Goal: Task Accomplishment & Management: Manage account settings

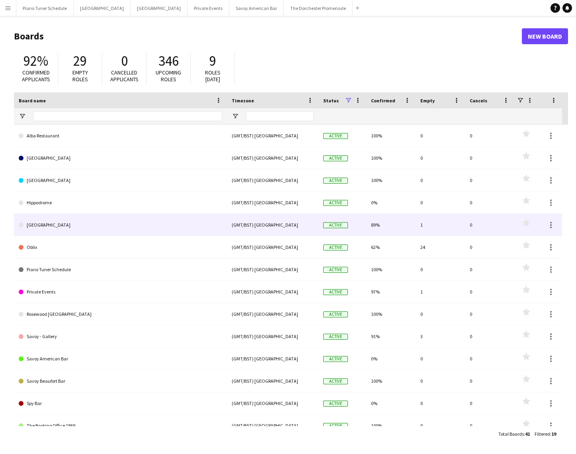
click at [84, 231] on link "[GEOGRAPHIC_DATA]" at bounding box center [121, 225] width 204 height 22
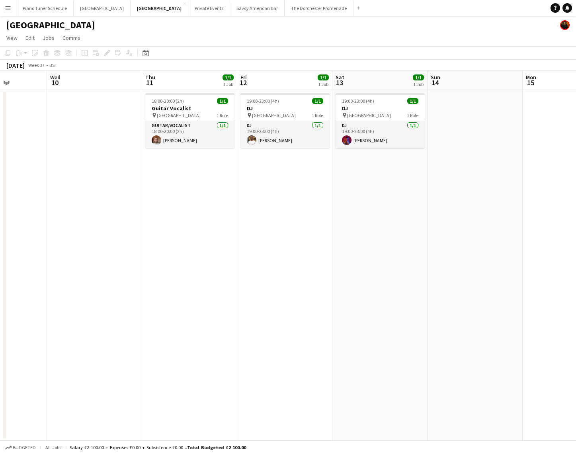
scroll to position [0, 249]
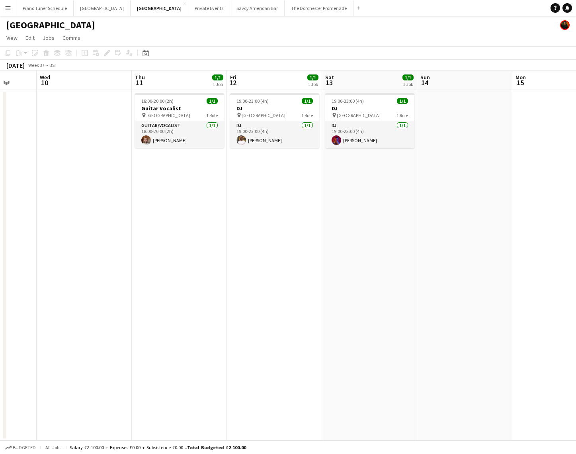
click at [8, 10] on app-icon "Menu" at bounding box center [8, 8] width 6 height 6
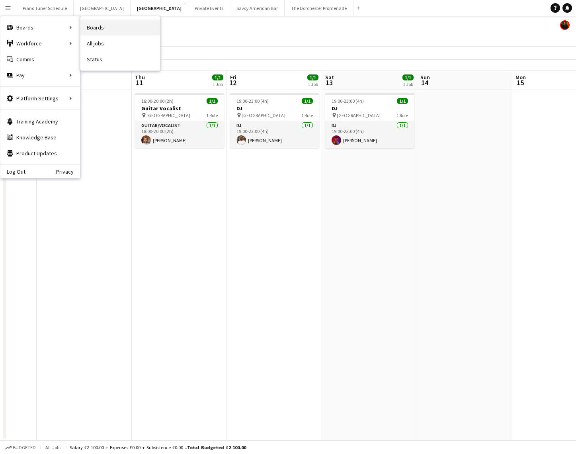
click at [115, 25] on link "Boards" at bounding box center [120, 28] width 80 height 16
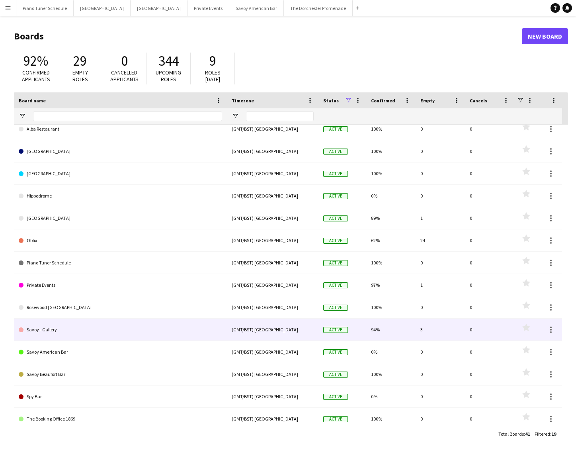
scroll to position [122, 0]
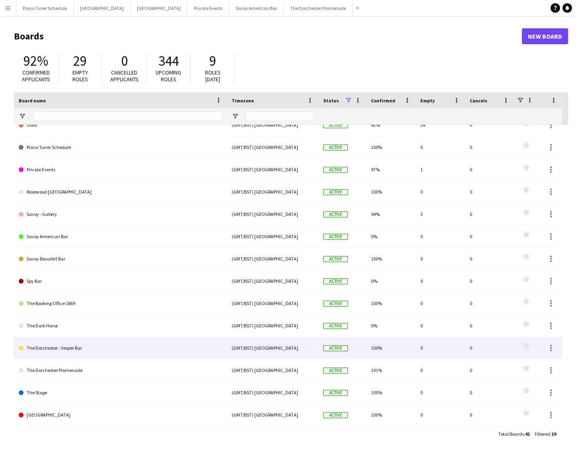
click at [120, 354] on link "The Dorchester - Vesper Bar" at bounding box center [121, 348] width 204 height 22
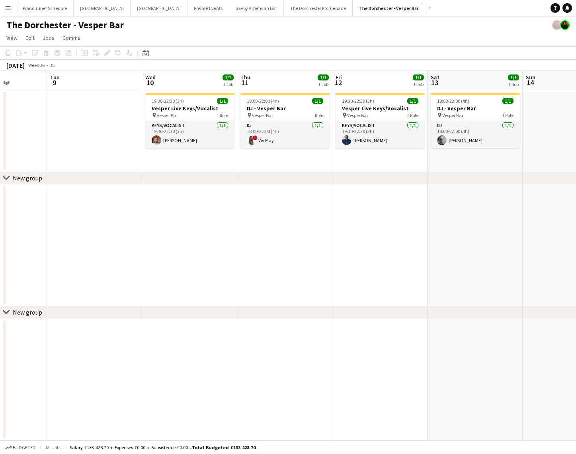
scroll to position [0, 334]
click at [396, 149] on app-date-cell "19:30-22:30 (3h) 1/1 Vesper Live Keys/Vocalist pin Vesper Bar 1 Role Keys/Vocal…" at bounding box center [379, 131] width 95 height 82
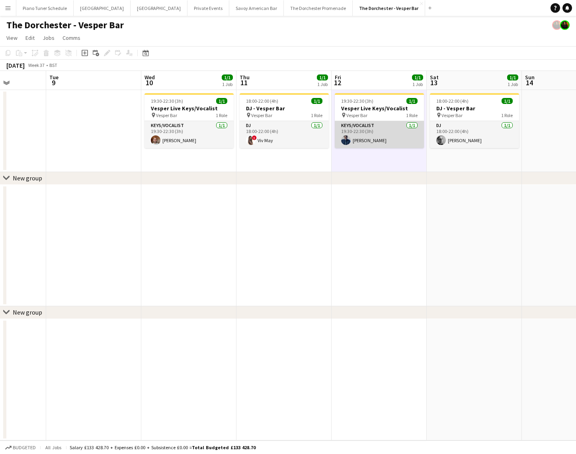
click at [398, 136] on app-card-role "Keys/Vocalist [DATE] 19:30-22:30 (3h) [PERSON_NAME]" at bounding box center [379, 134] width 89 height 27
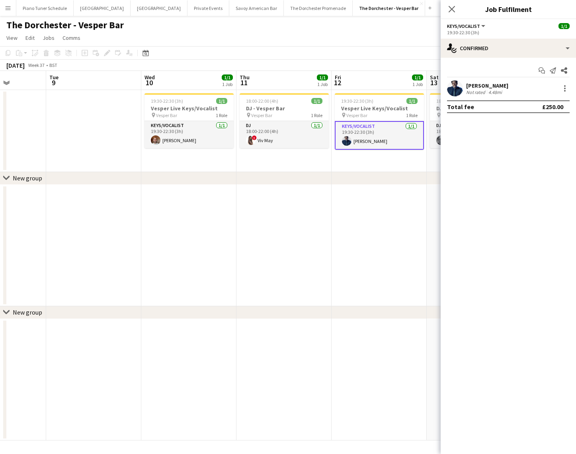
click at [457, 85] on app-user-avatar at bounding box center [455, 88] width 16 height 16
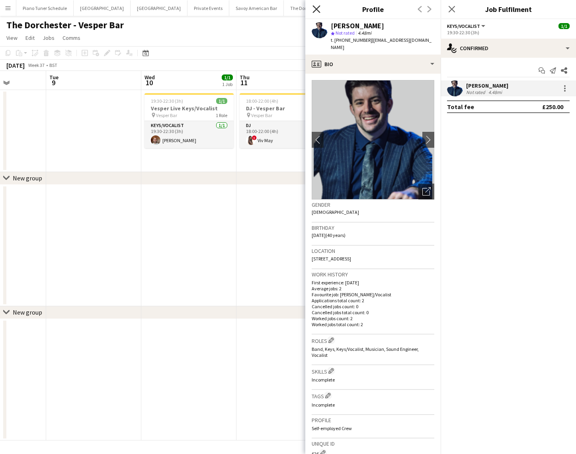
click at [319, 8] on icon "Close pop-in" at bounding box center [317, 9] width 8 height 8
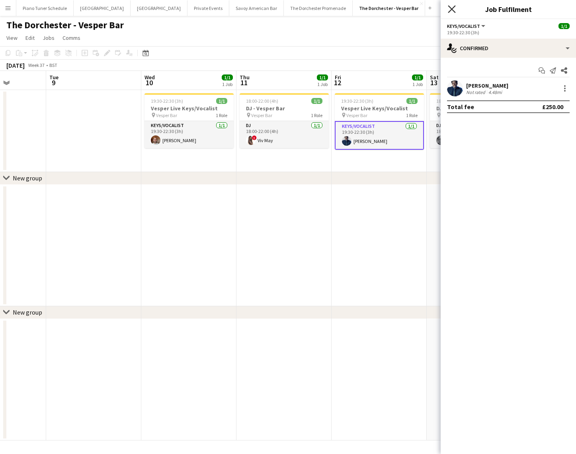
click at [449, 6] on icon at bounding box center [452, 9] width 8 height 8
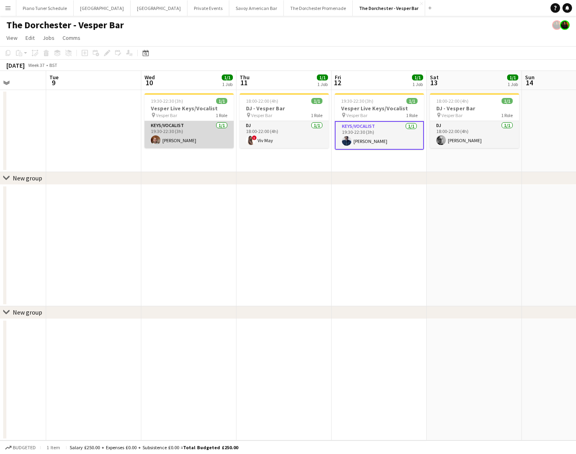
click at [190, 130] on app-card-role "Keys/Vocalist [DATE] 19:30-22:30 (3h) [PERSON_NAME]" at bounding box center [189, 134] width 89 height 27
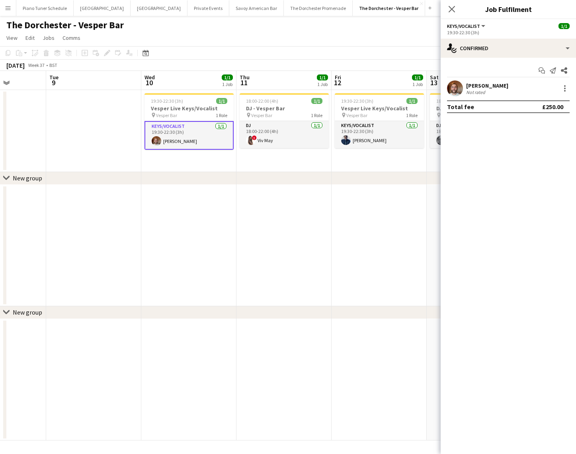
scroll to position [0, 334]
click at [378, 144] on app-card-role "Keys/Vocalist [DATE] 19:30-22:30 (3h) [PERSON_NAME]" at bounding box center [379, 134] width 89 height 27
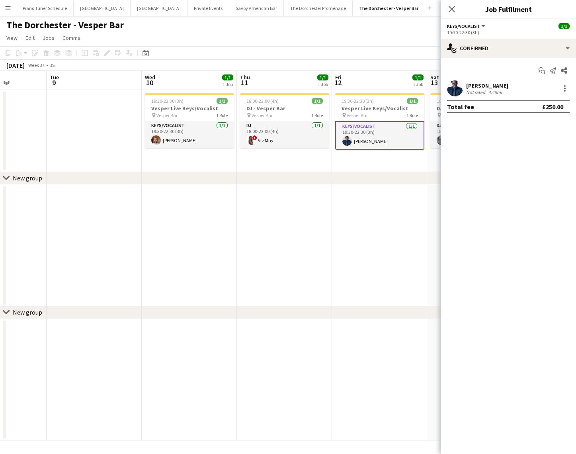
click at [7, 6] on app-icon "Menu" at bounding box center [8, 8] width 6 height 6
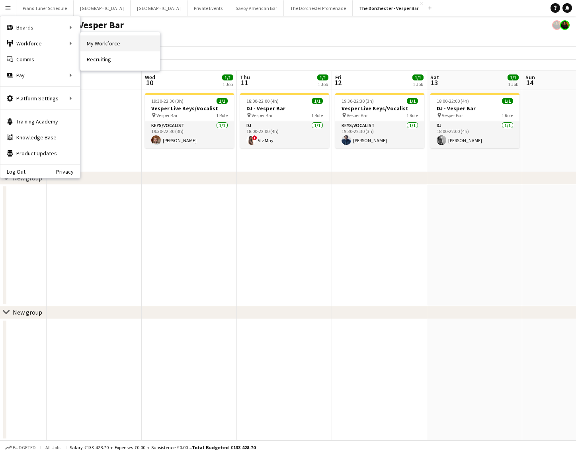
click at [95, 42] on link "My Workforce" at bounding box center [120, 43] width 80 height 16
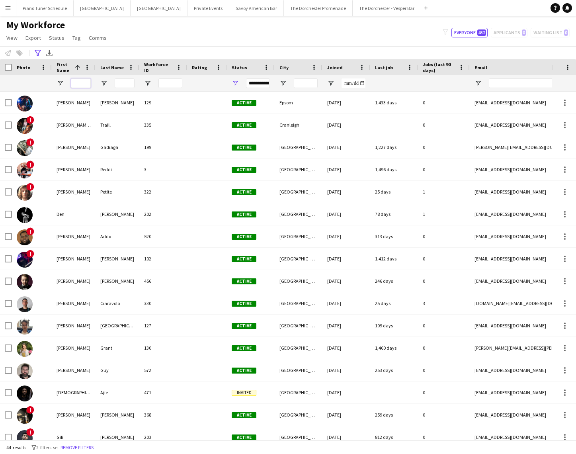
click at [81, 80] on input "First Name Filter Input" at bounding box center [81, 83] width 20 height 10
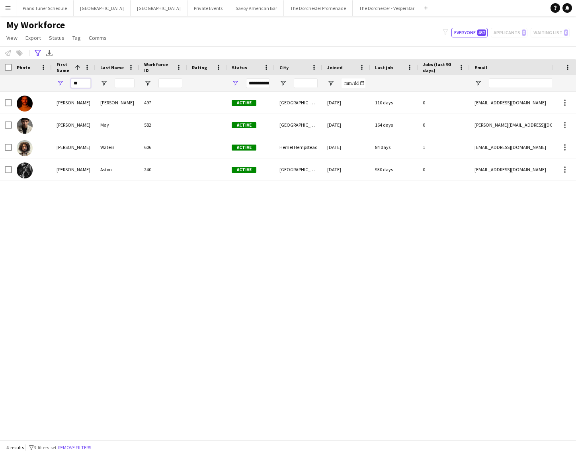
type input "*"
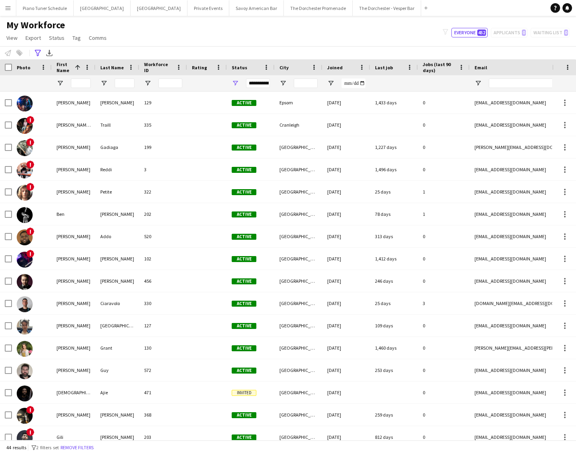
click at [257, 82] on div "**********" at bounding box center [258, 83] width 24 height 10
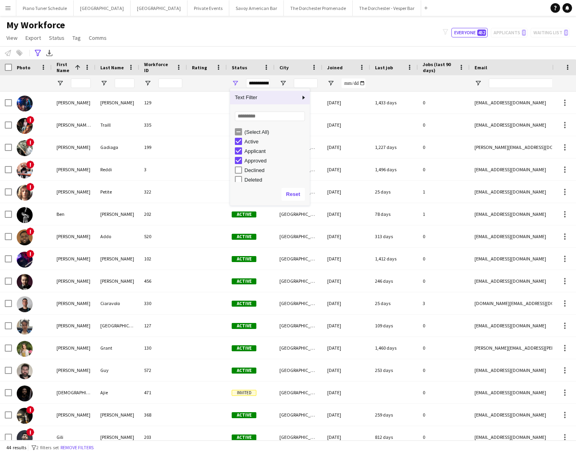
click at [257, 82] on div "**********" at bounding box center [258, 83] width 24 height 10
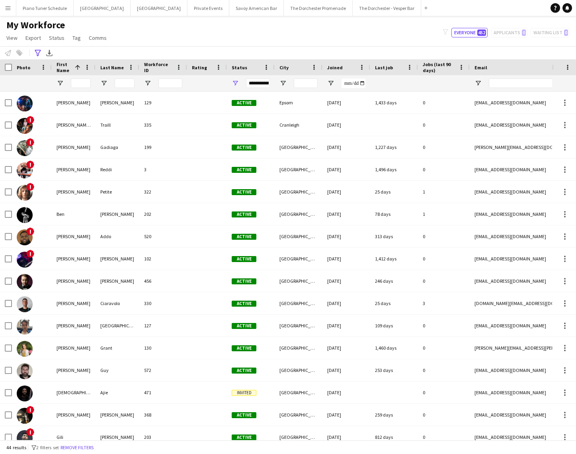
click at [257, 82] on div "**********" at bounding box center [258, 83] width 24 height 10
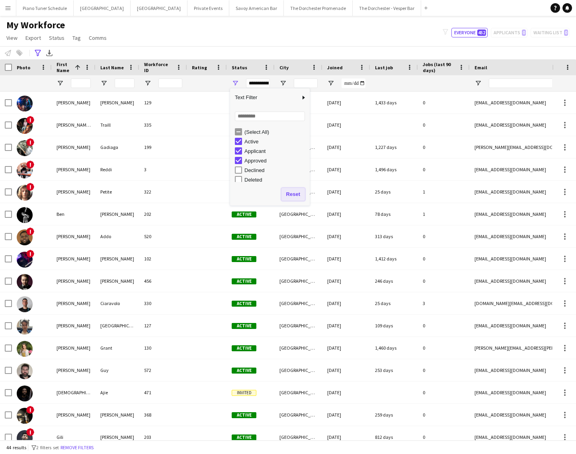
click at [288, 197] on button "Reset" at bounding box center [293, 194] width 23 height 13
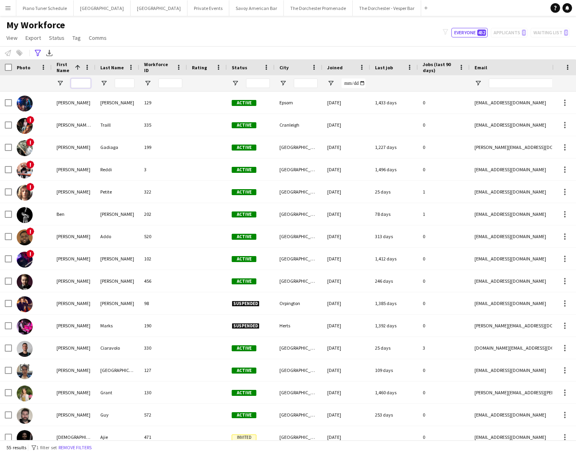
click at [78, 82] on input "First Name Filter Input" at bounding box center [81, 83] width 20 height 10
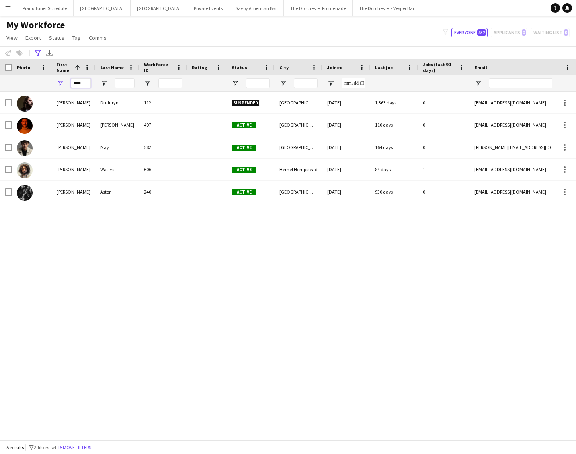
type input "****"
click at [9, 5] on app-icon "Menu" at bounding box center [8, 8] width 6 height 6
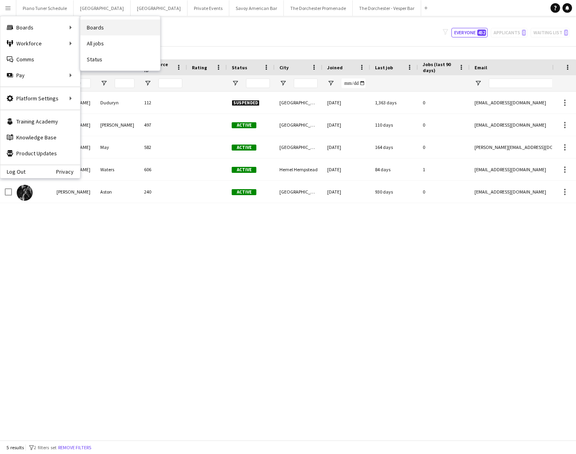
click at [98, 27] on link "Boards" at bounding box center [120, 28] width 80 height 16
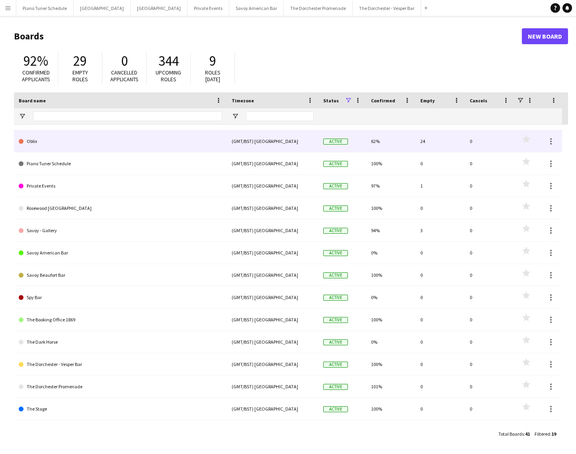
scroll to position [122, 0]
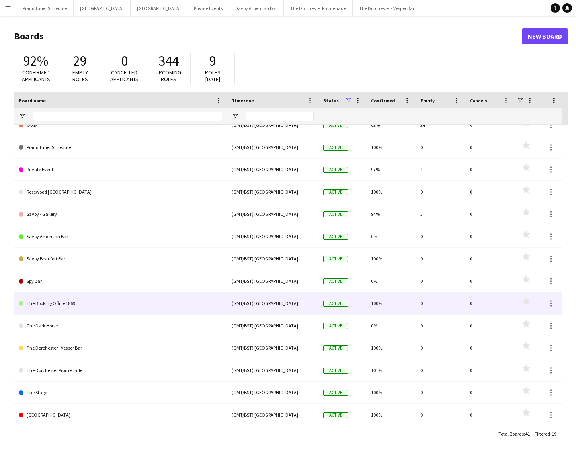
click at [72, 302] on link "The Booking Office 1869" at bounding box center [121, 303] width 204 height 22
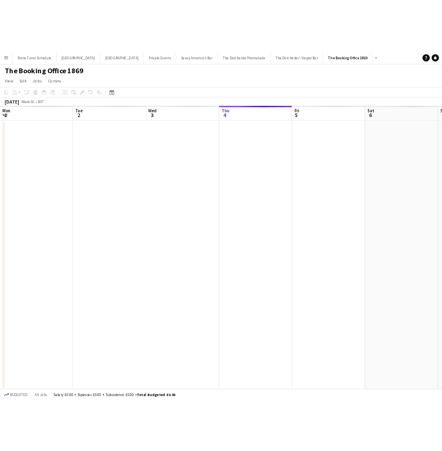
scroll to position [0, 190]
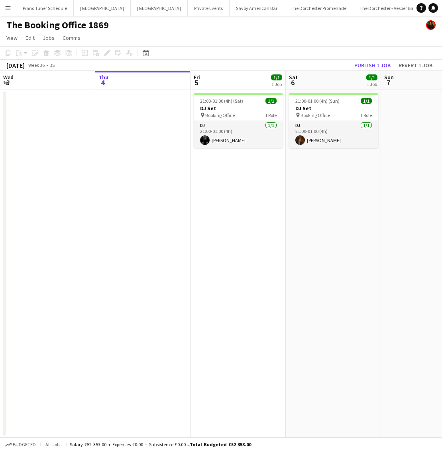
click at [6, 8] on app-icon "Menu" at bounding box center [8, 8] width 6 height 6
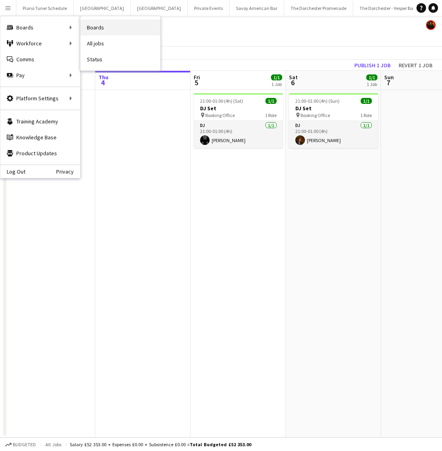
click at [112, 25] on link "Boards" at bounding box center [120, 28] width 80 height 16
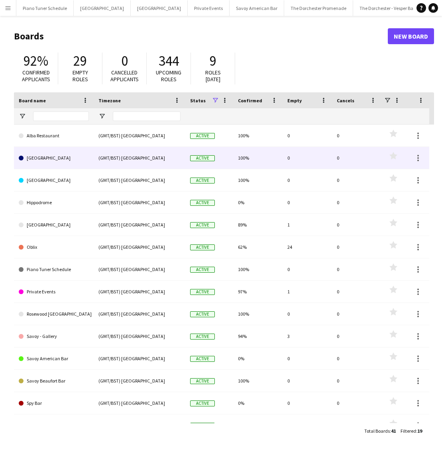
click at [53, 137] on link "Alba Restaurant" at bounding box center [54, 136] width 70 height 22
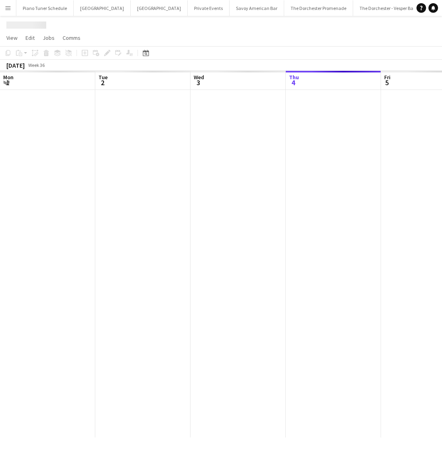
scroll to position [0, 88]
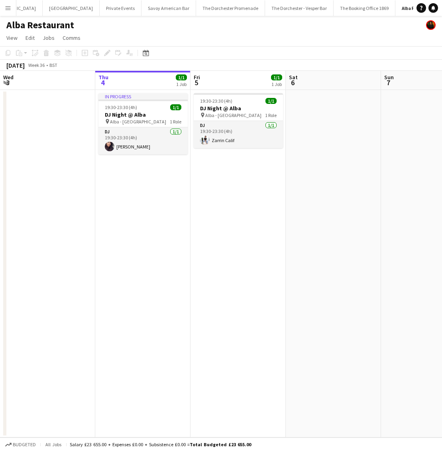
click at [82, 181] on app-date-cell at bounding box center [47, 264] width 95 height 348
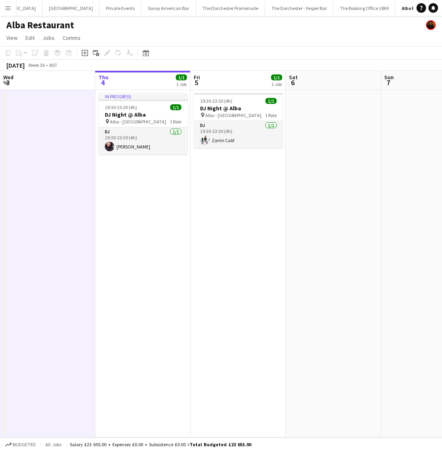
drag, startPoint x: 215, startPoint y: 241, endPoint x: 198, endPoint y: 241, distance: 16.7
click at [210, 241] on app-calendar-viewport "Mon 1 Tue 2 Wed 3 Thu 4 1/1 1 Job Fri 5 1/1 1 Job Sat 6 Sun 7 Mon 8 Tue 9 Wed 1…" at bounding box center [221, 254] width 442 height 367
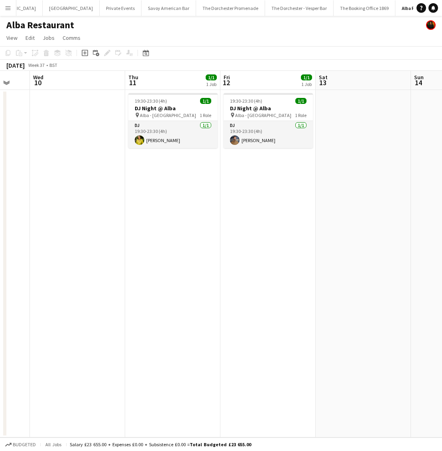
scroll to position [0, 262]
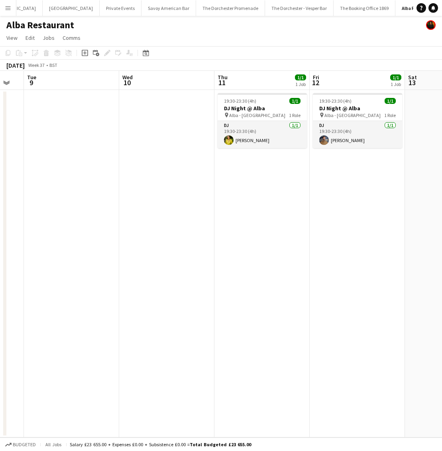
click at [7, 8] on app-icon "Menu" at bounding box center [8, 8] width 6 height 6
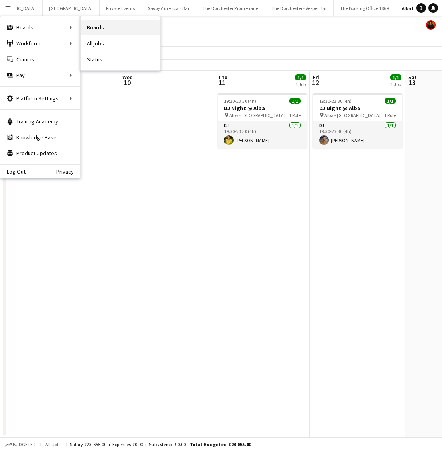
click at [114, 30] on link "Boards" at bounding box center [120, 28] width 80 height 16
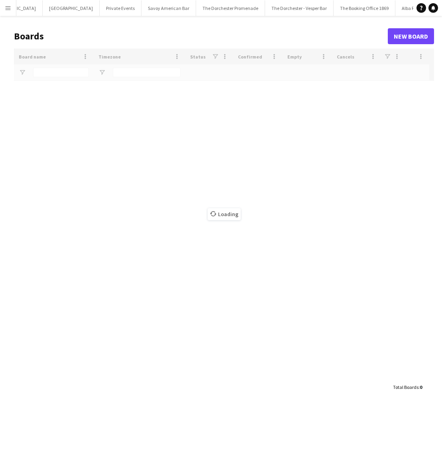
scroll to position [0, 87]
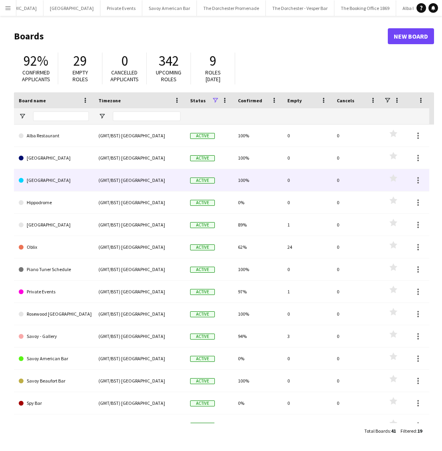
click at [65, 179] on link "[GEOGRAPHIC_DATA]" at bounding box center [54, 180] width 70 height 22
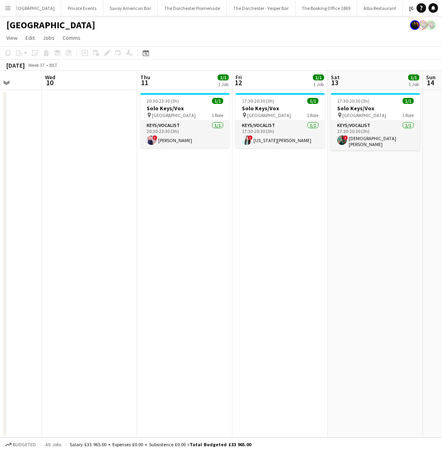
scroll to position [0, 340]
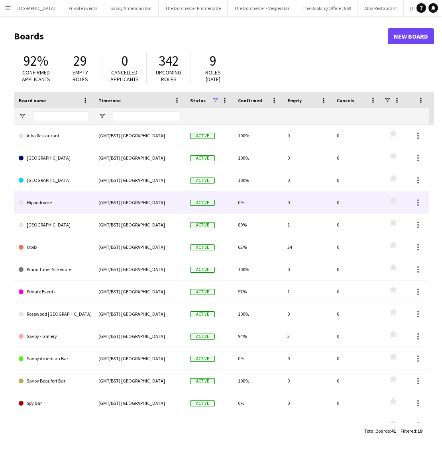
click at [74, 205] on link "Hippodrome" at bounding box center [54, 203] width 70 height 22
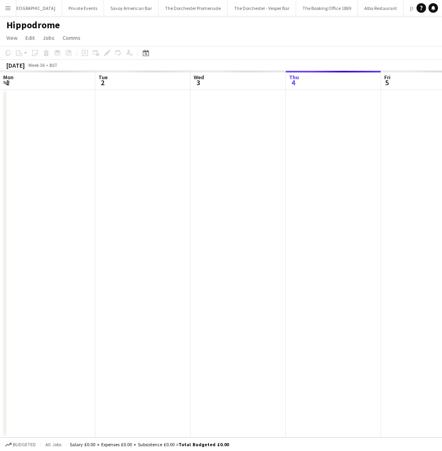
scroll to position [0, 190]
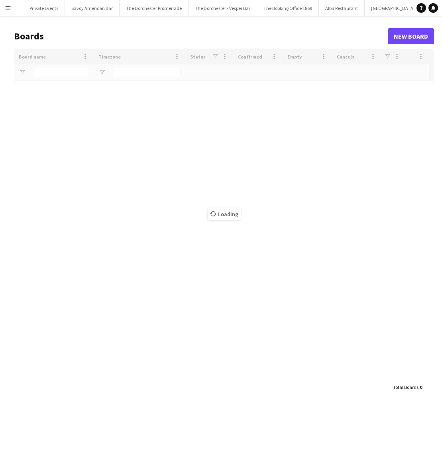
scroll to position [0, 164]
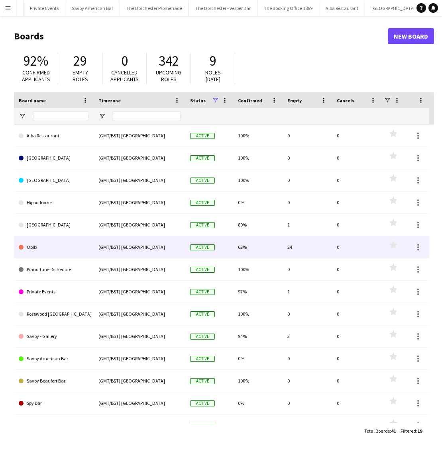
click at [35, 253] on link "Oblix" at bounding box center [54, 247] width 70 height 22
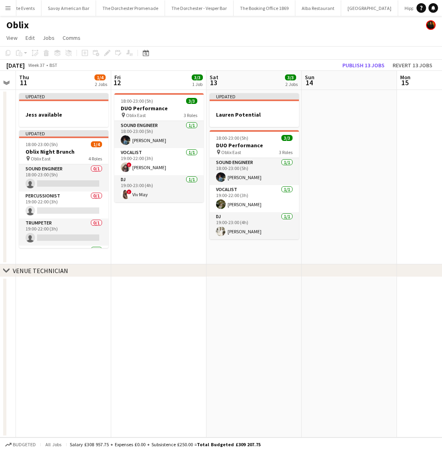
scroll to position [0, 257]
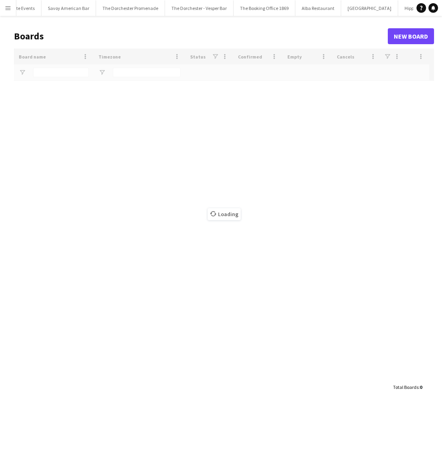
scroll to position [0, 187]
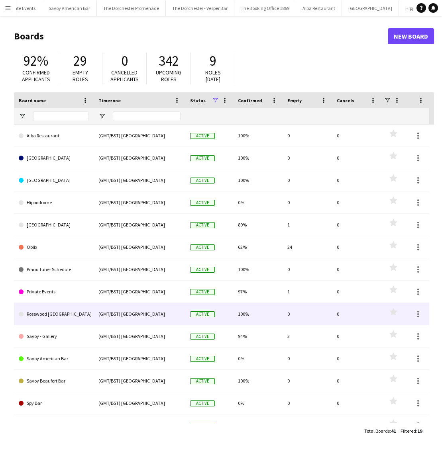
click at [47, 313] on link "Rosewood [GEOGRAPHIC_DATA]" at bounding box center [54, 314] width 70 height 22
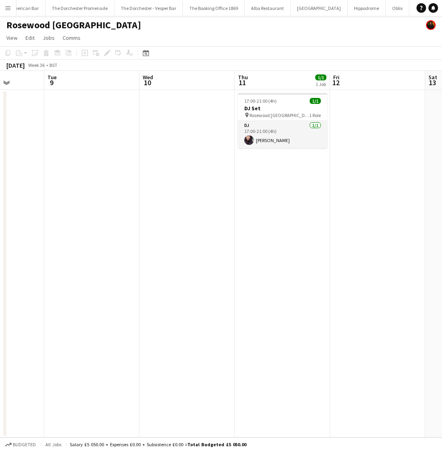
scroll to position [0, 341]
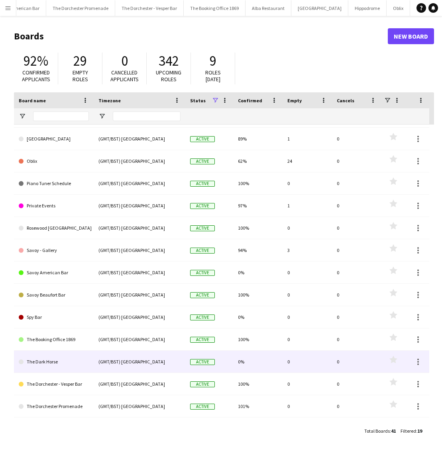
scroll to position [125, 0]
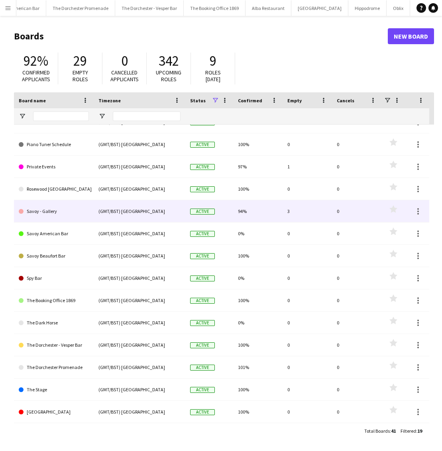
click at [55, 211] on link "Savoy - Gallery" at bounding box center [54, 211] width 70 height 22
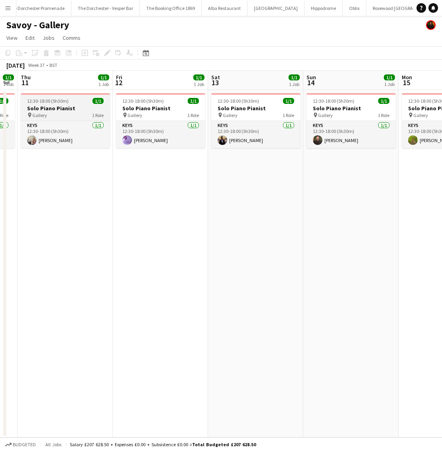
scroll to position [0, 271]
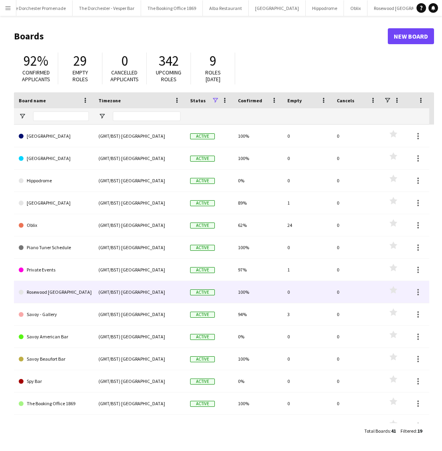
scroll to position [43, 0]
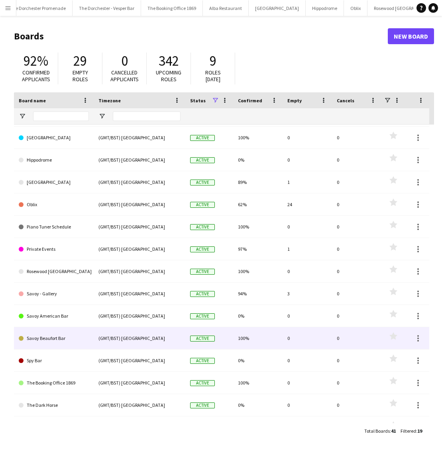
click at [70, 342] on link "Savoy Beaufort Bar" at bounding box center [54, 338] width 70 height 22
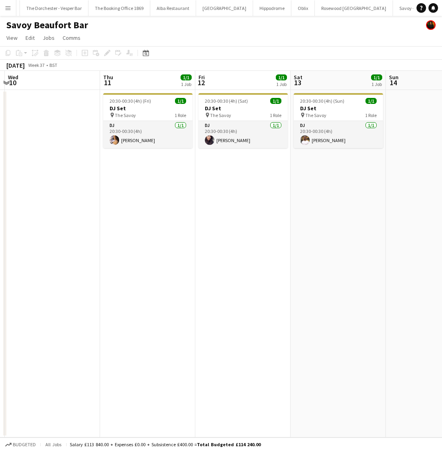
scroll to position [0, 280]
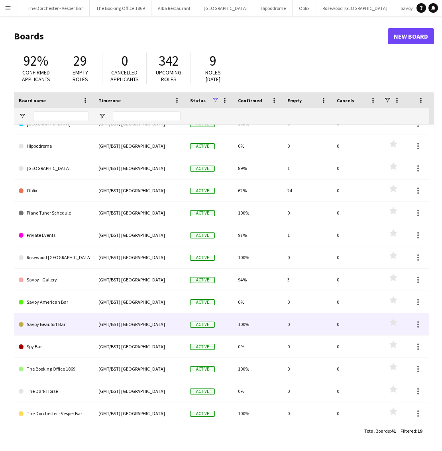
scroll to position [57, 0]
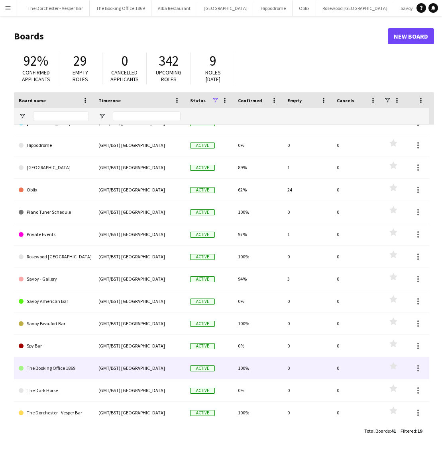
click at [74, 367] on link "The Booking Office 1869" at bounding box center [54, 368] width 70 height 22
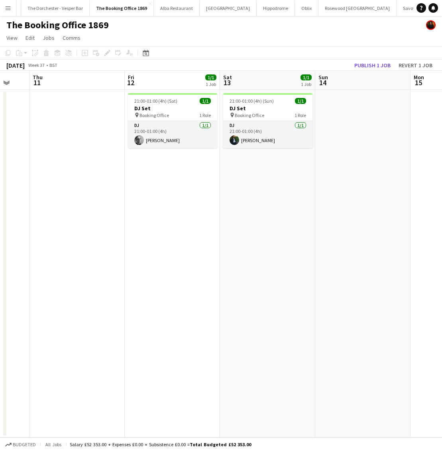
scroll to position [0, 265]
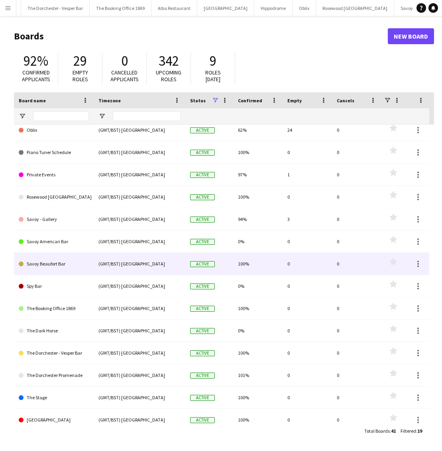
scroll to position [125, 0]
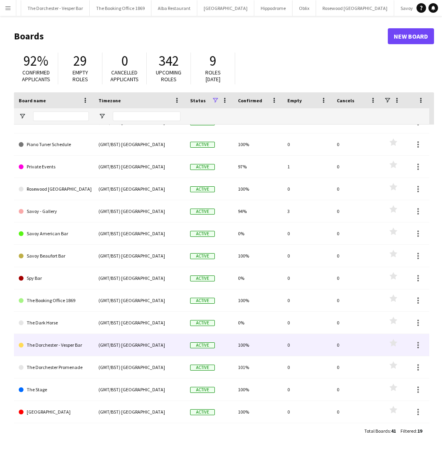
click at [82, 345] on link "The Dorchester - Vesper Bar" at bounding box center [54, 345] width 70 height 22
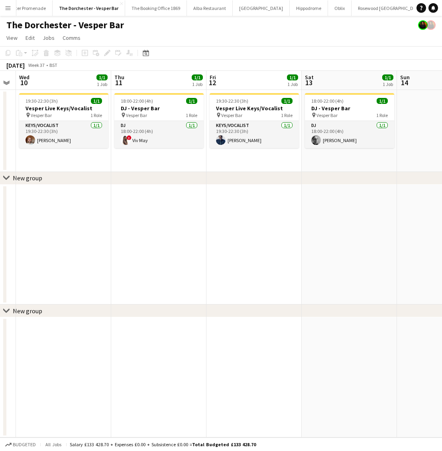
scroll to position [0, 261]
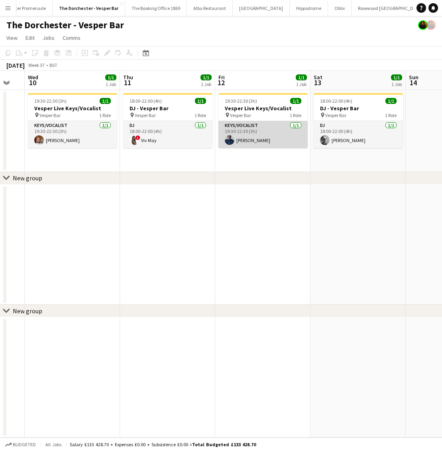
click at [242, 139] on app-card-role "Keys/Vocalist [DATE] 19:30-22:30 (3h) [PERSON_NAME]" at bounding box center [262, 134] width 89 height 27
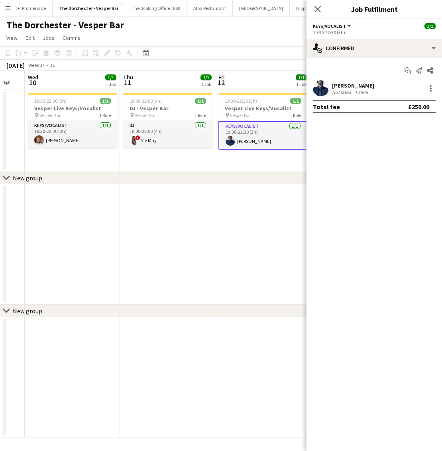
click at [318, 87] on app-user-avatar at bounding box center [321, 88] width 16 height 16
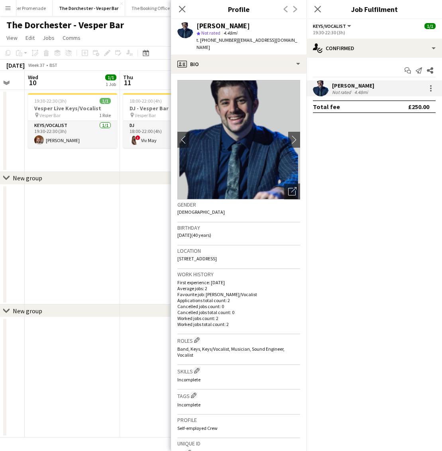
click at [250, 135] on img at bounding box center [238, 139] width 123 height 119
click at [291, 139] on app-icon "chevron-right" at bounding box center [294, 139] width 12 height 8
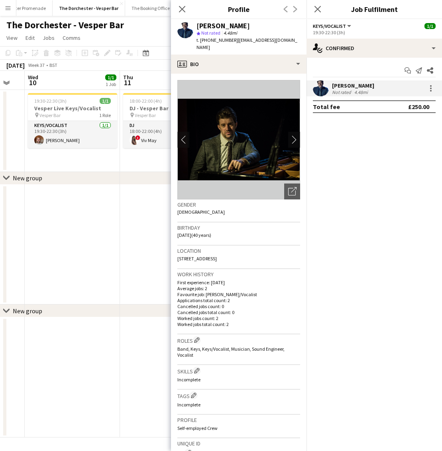
click at [208, 135] on img at bounding box center [238, 139] width 123 height 119
click at [292, 192] on icon "Open photos pop-in" at bounding box center [292, 191] width 8 height 8
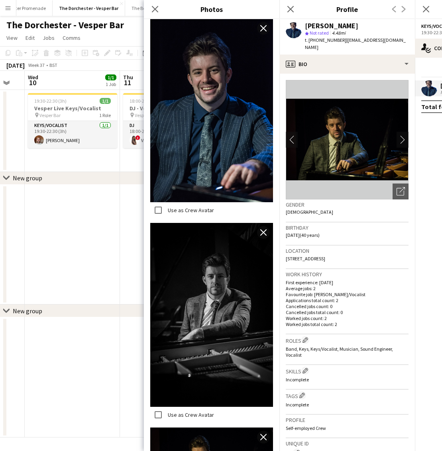
scroll to position [557, 0]
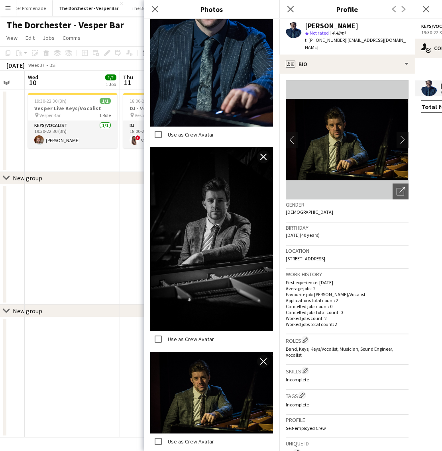
click at [220, 226] on img at bounding box center [211, 239] width 123 height 184
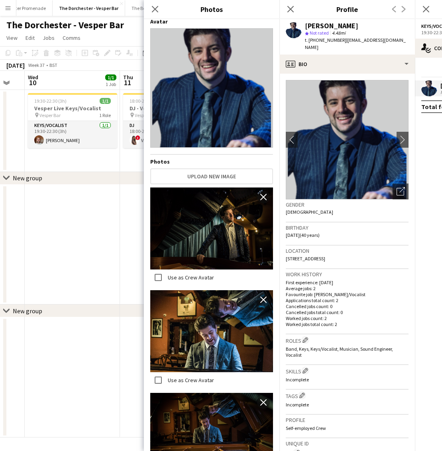
scroll to position [0, 0]
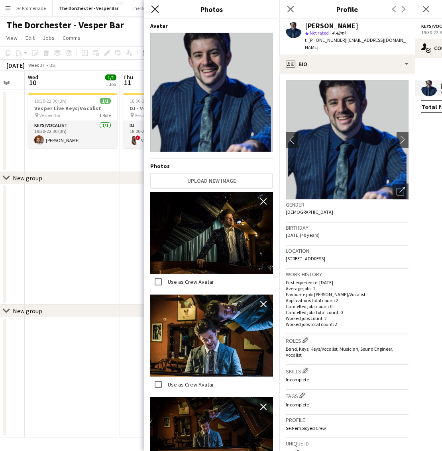
click at [157, 10] on icon "Close pop-in" at bounding box center [155, 9] width 8 height 8
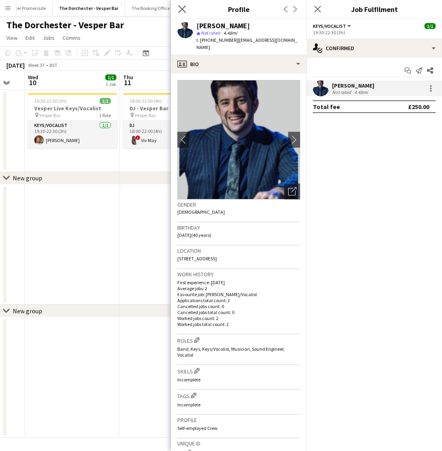
click at [186, 9] on app-icon "Close pop-in" at bounding box center [182, 10] width 12 height 12
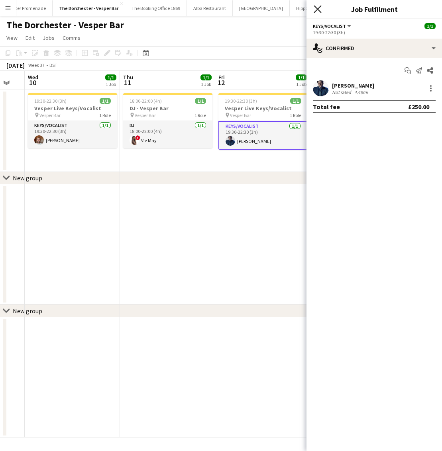
click at [315, 8] on icon "Close pop-in" at bounding box center [317, 9] width 8 height 8
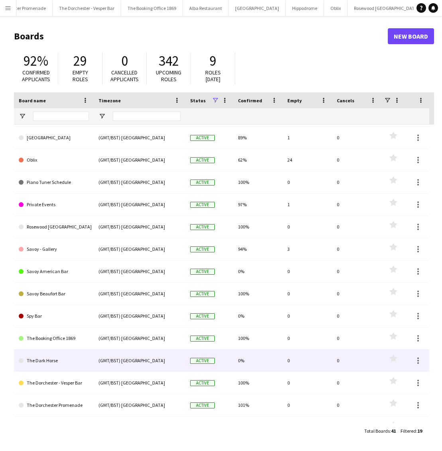
scroll to position [125, 0]
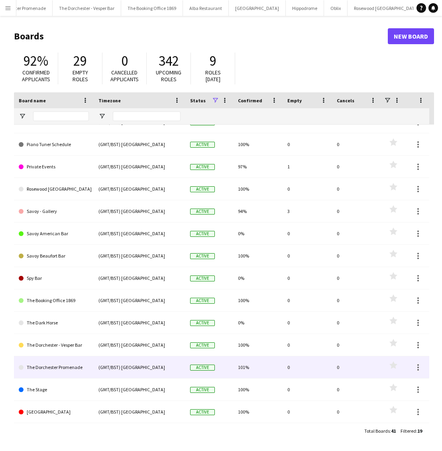
click at [73, 369] on link "The Dorchester Promenade" at bounding box center [54, 367] width 70 height 22
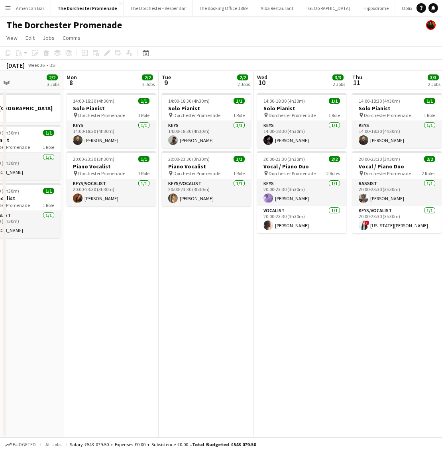
scroll to position [0, 219]
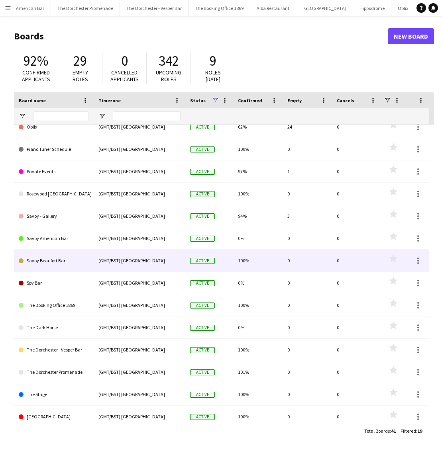
scroll to position [125, 0]
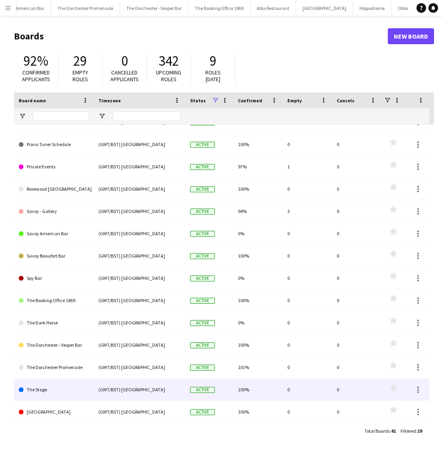
click at [71, 392] on link "The Stage" at bounding box center [54, 390] width 70 height 22
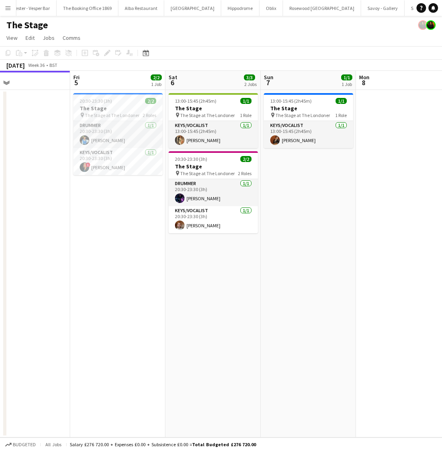
scroll to position [0, 316]
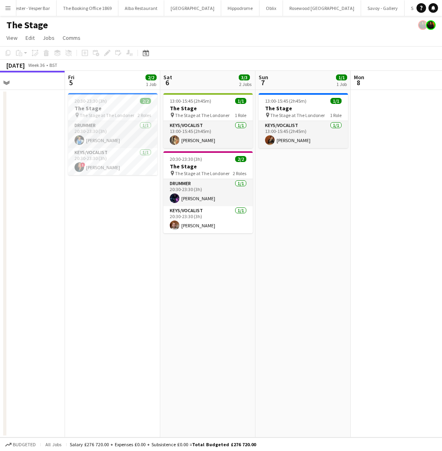
click at [16, 13] on button "Menu" at bounding box center [8, 8] width 16 height 16
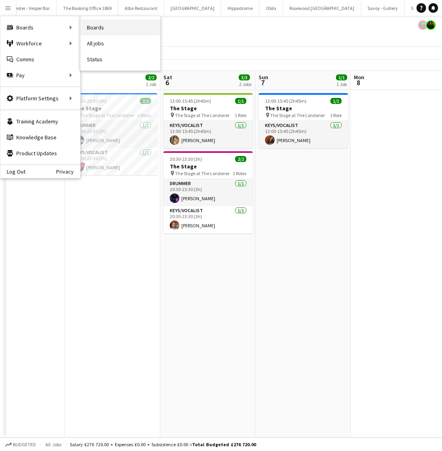
click at [143, 25] on link "Boards" at bounding box center [120, 28] width 80 height 16
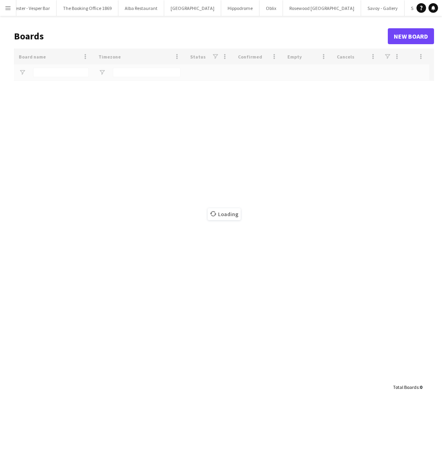
scroll to position [0, 364]
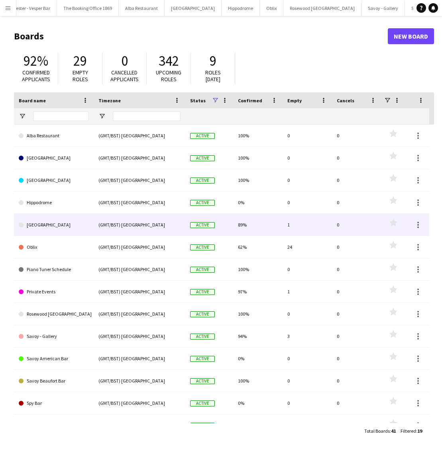
click at [59, 221] on link "[GEOGRAPHIC_DATA]" at bounding box center [54, 225] width 70 height 22
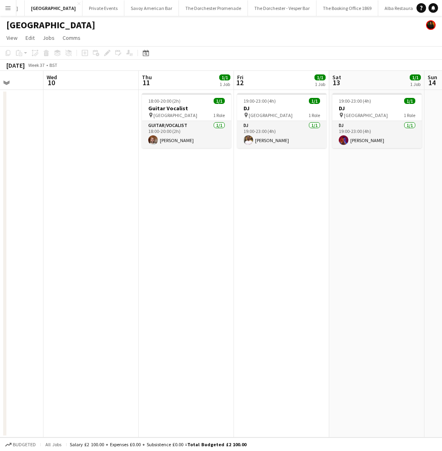
scroll to position [0, 272]
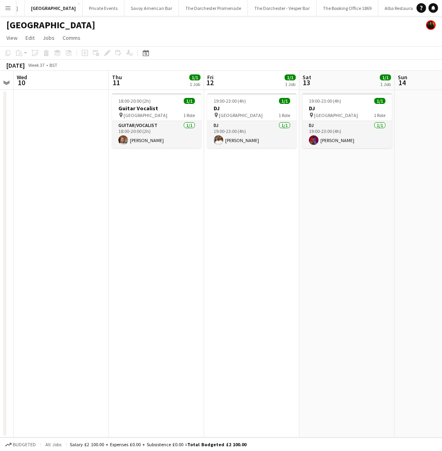
click at [9, 6] on app-icon "Menu" at bounding box center [8, 8] width 6 height 6
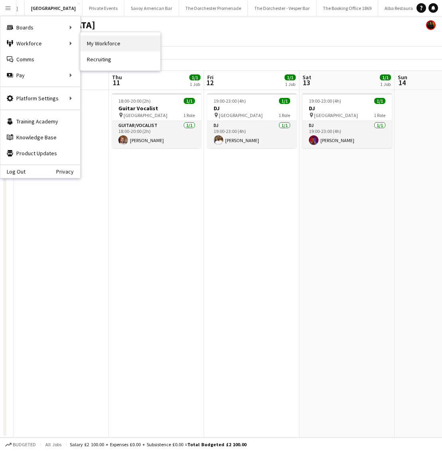
click at [84, 43] on link "My Workforce" at bounding box center [120, 43] width 80 height 16
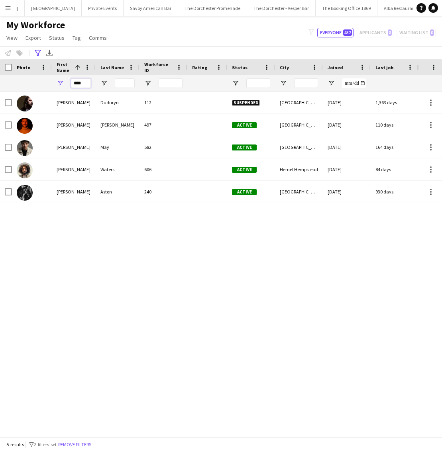
click at [83, 85] on input "****" at bounding box center [81, 83] width 20 height 10
type input "****"
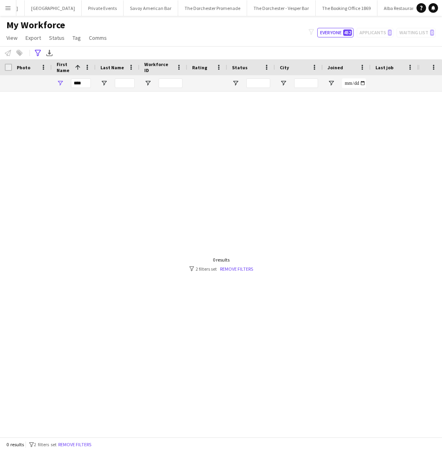
click at [227, 272] on div at bounding box center [209, 265] width 418 height 346
click at [229, 270] on link "Remove filters" at bounding box center [236, 269] width 33 height 6
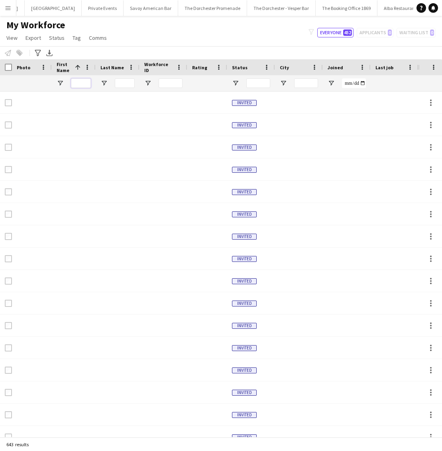
click at [86, 80] on input "First Name Filter Input" at bounding box center [81, 83] width 20 height 10
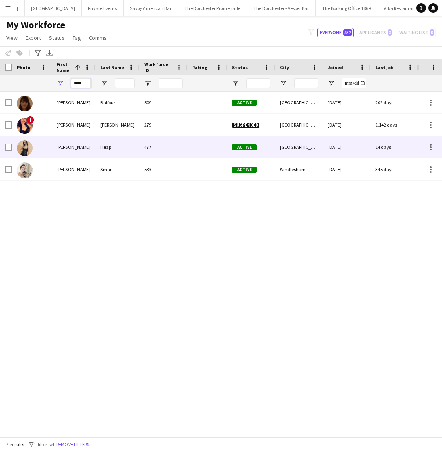
type input "****"
click at [91, 152] on div "[PERSON_NAME]" at bounding box center [74, 147] width 44 height 22
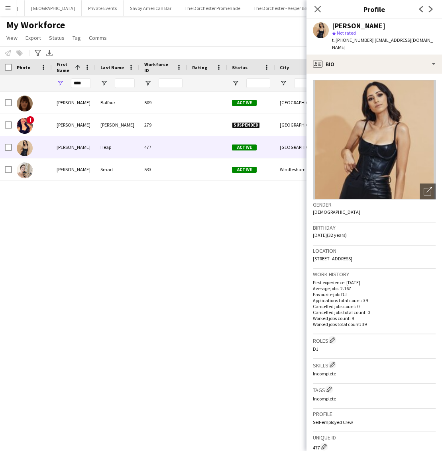
scroll to position [140, 0]
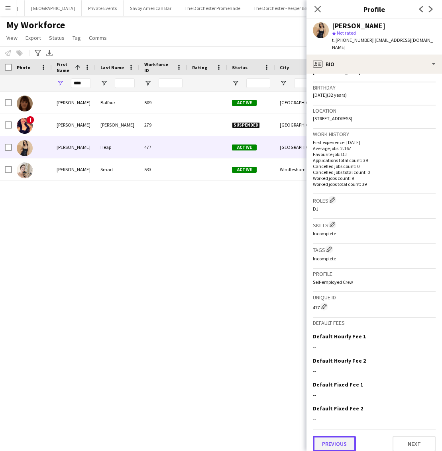
click at [350, 438] on button "Previous" at bounding box center [334, 444] width 43 height 16
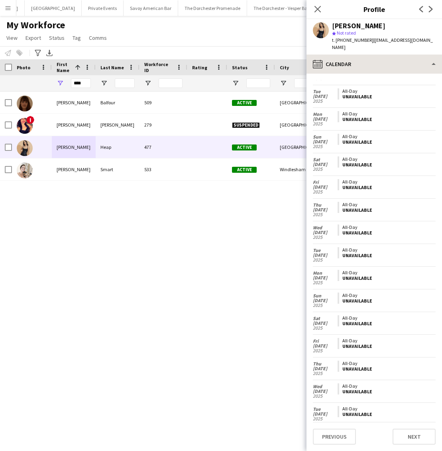
scroll to position [841, 0]
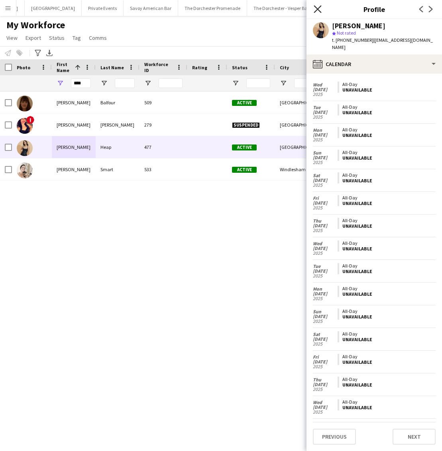
click at [317, 7] on icon "Close pop-in" at bounding box center [317, 9] width 8 height 8
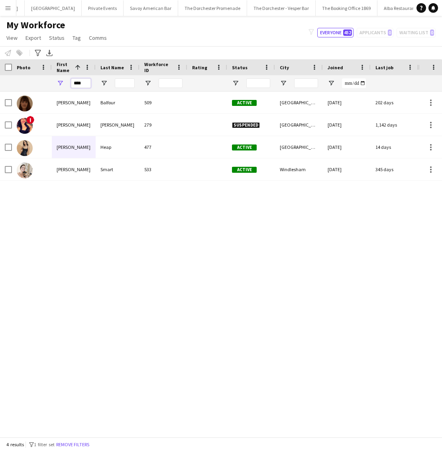
click at [84, 86] on input "****" at bounding box center [81, 83] width 20 height 10
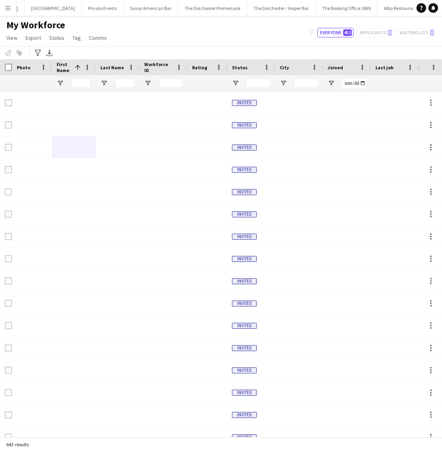
click at [6, 4] on button "Menu" at bounding box center [8, 8] width 16 height 16
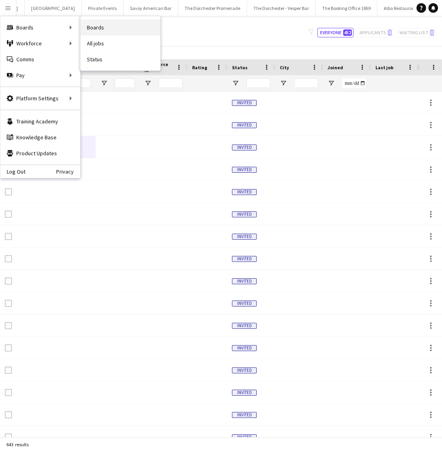
click at [106, 26] on link "Boards" at bounding box center [120, 28] width 80 height 16
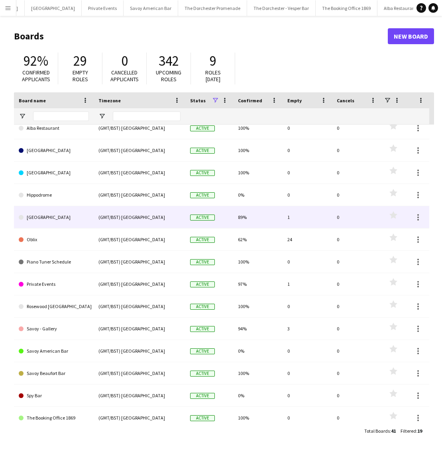
click at [65, 212] on link "[GEOGRAPHIC_DATA]" at bounding box center [54, 217] width 70 height 22
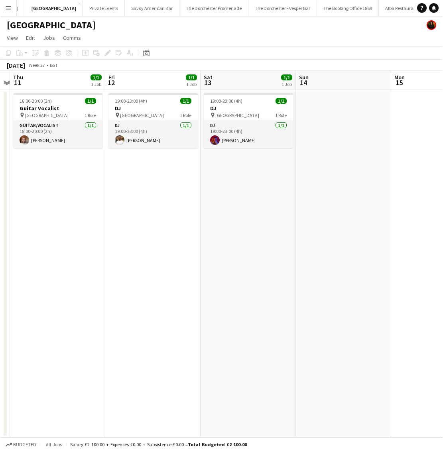
scroll to position [0, 278]
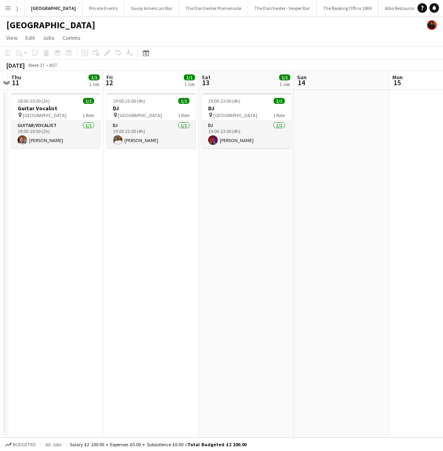
click at [11, 3] on button "Menu" at bounding box center [8, 8] width 16 height 16
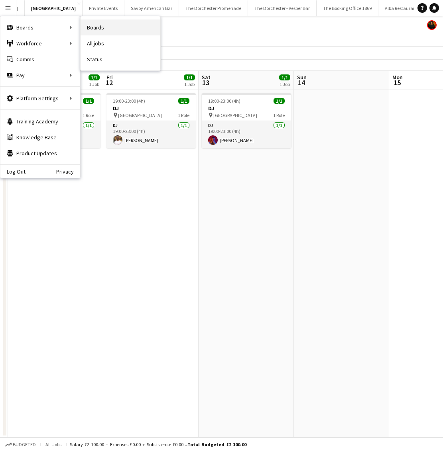
click at [122, 33] on link "Boards" at bounding box center [120, 28] width 80 height 16
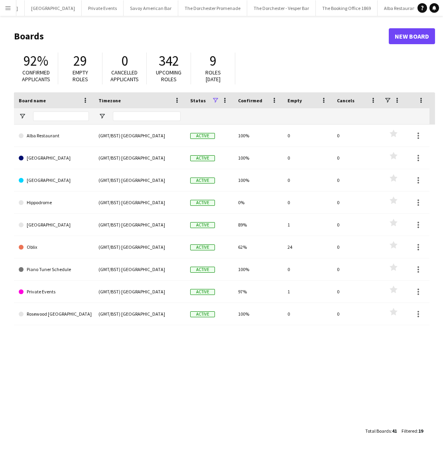
scroll to position [125, 0]
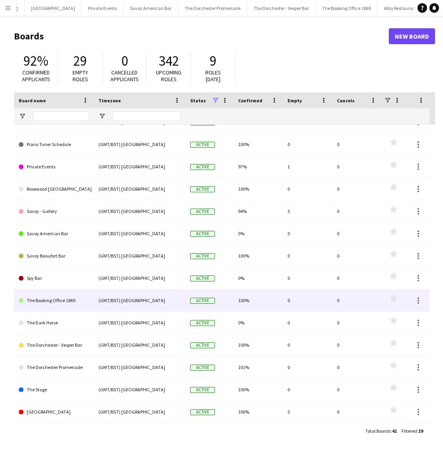
click at [76, 307] on link "The Booking Office 1869" at bounding box center [54, 301] width 70 height 22
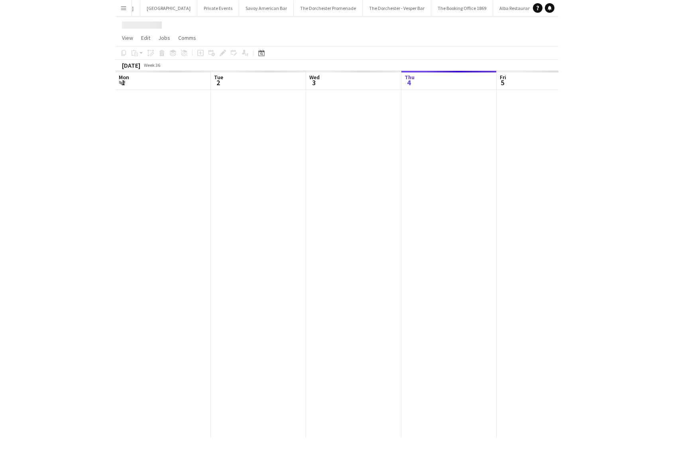
scroll to position [0, 190]
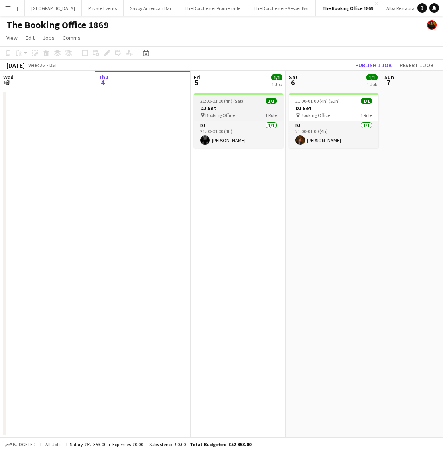
click at [238, 107] on h3 "DJ Set" at bounding box center [238, 108] width 89 height 7
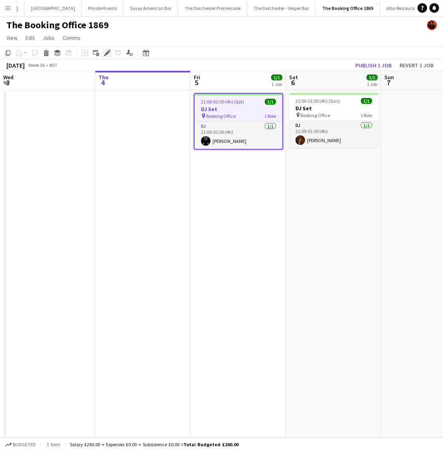
click at [106, 55] on icon "Edit" at bounding box center [107, 53] width 6 height 6
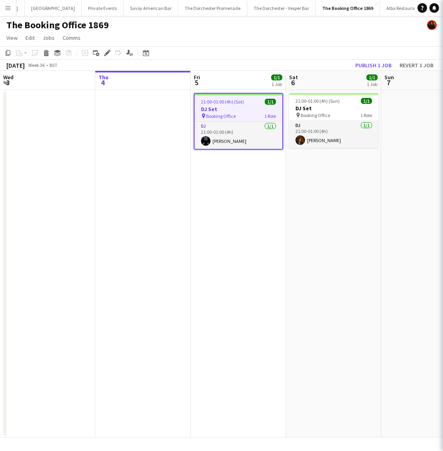
type input "******"
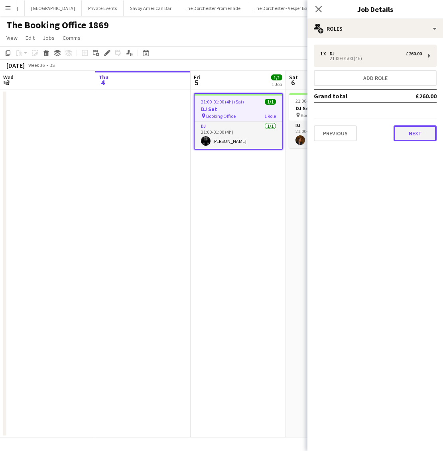
click at [415, 134] on button "Next" at bounding box center [414, 133] width 43 height 16
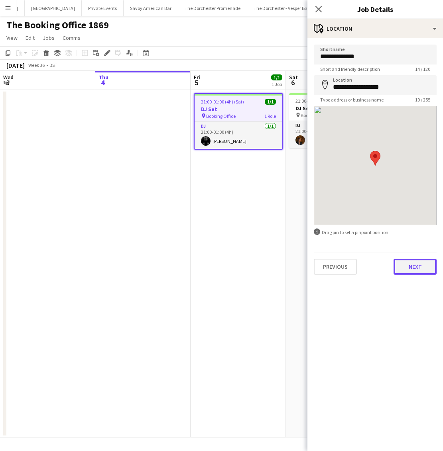
click at [427, 261] on button "Next" at bounding box center [414, 267] width 43 height 16
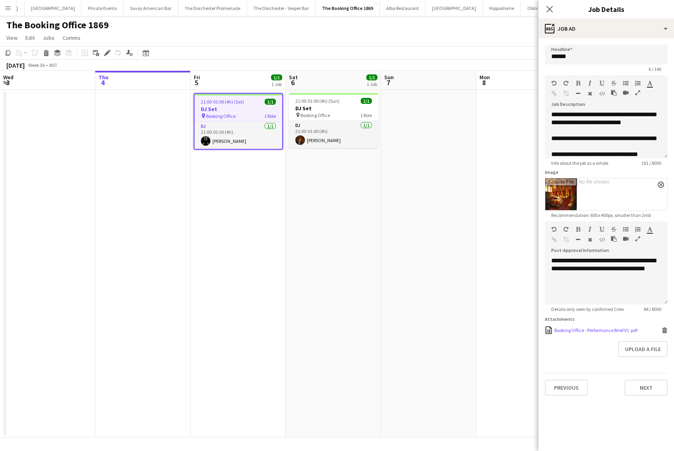
drag, startPoint x: 570, startPoint y: 331, endPoint x: 566, endPoint y: 331, distance: 4.0
click at [570, 331] on div "Booking Office - Performance Brief V1 .pdf" at bounding box center [595, 330] width 83 height 6
click at [334, 111] on h3 "DJ Set" at bounding box center [333, 108] width 89 height 7
type input "******"
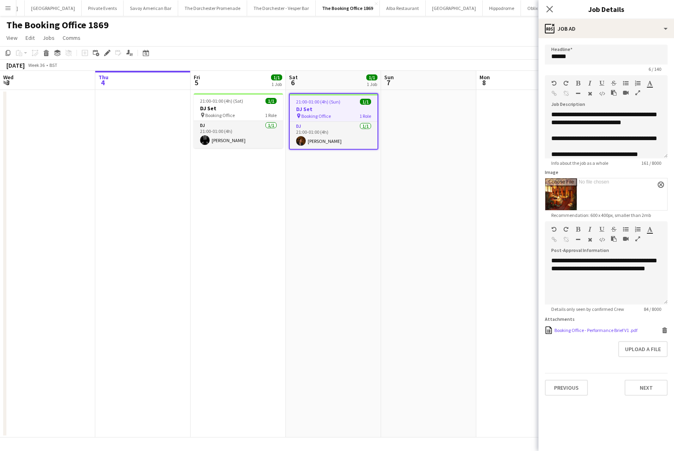
click at [576, 327] on div "Booking Office - Performance Brief V1 .pdf" at bounding box center [595, 330] width 83 height 6
click at [5, 10] on app-icon "Menu" at bounding box center [8, 8] width 6 height 6
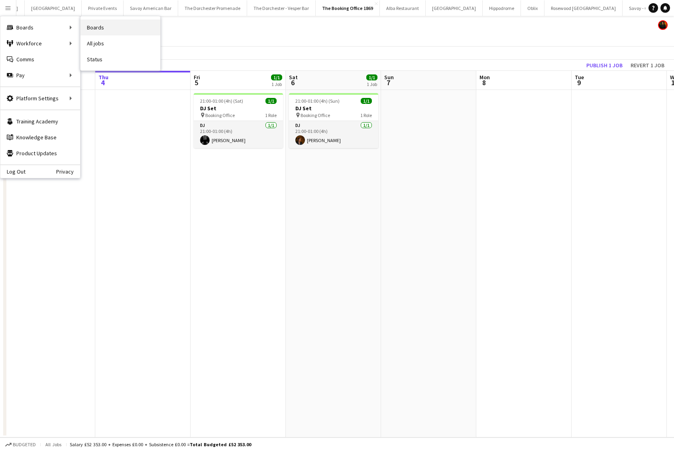
click at [102, 29] on link "Boards" at bounding box center [120, 28] width 80 height 16
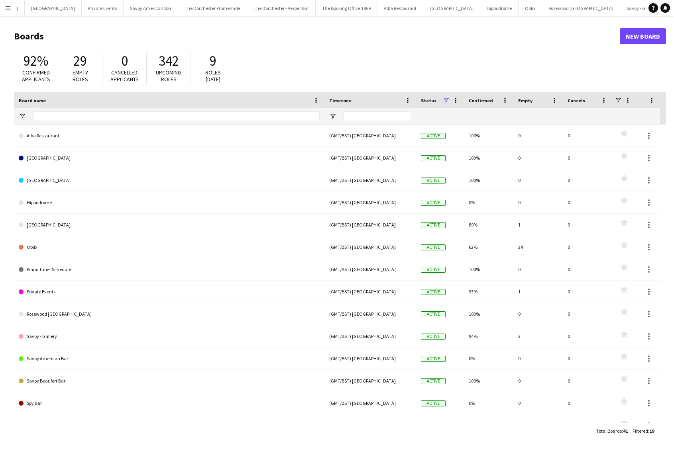
scroll to position [125, 0]
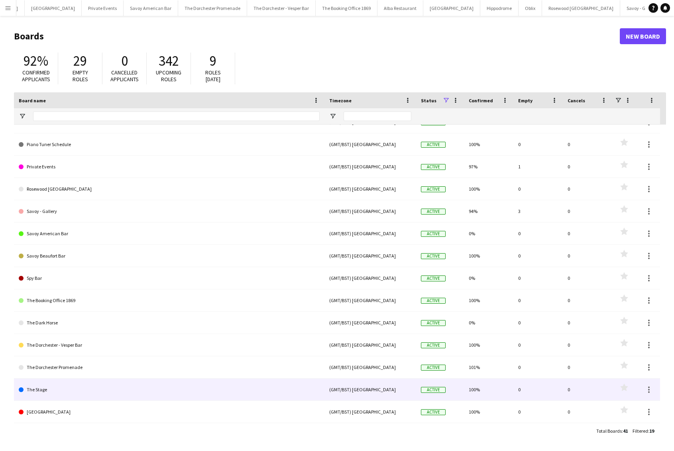
click at [84, 390] on link "The Stage" at bounding box center [169, 390] width 301 height 22
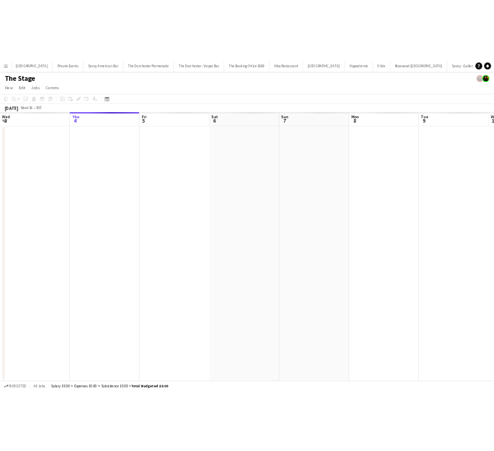
scroll to position [0, 123]
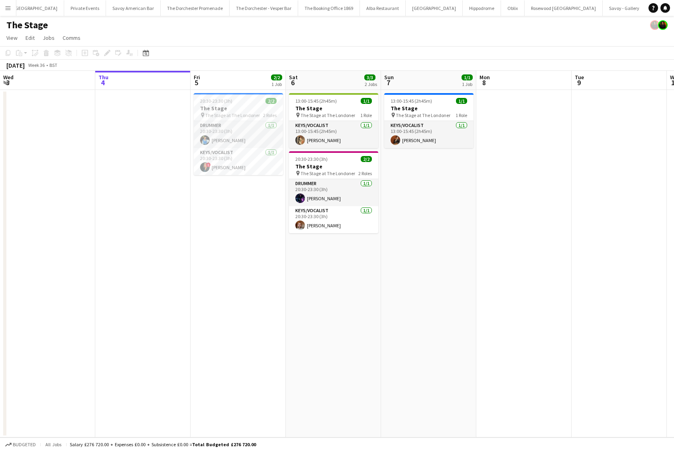
click at [237, 107] on h3 "The Stage" at bounding box center [238, 108] width 89 height 7
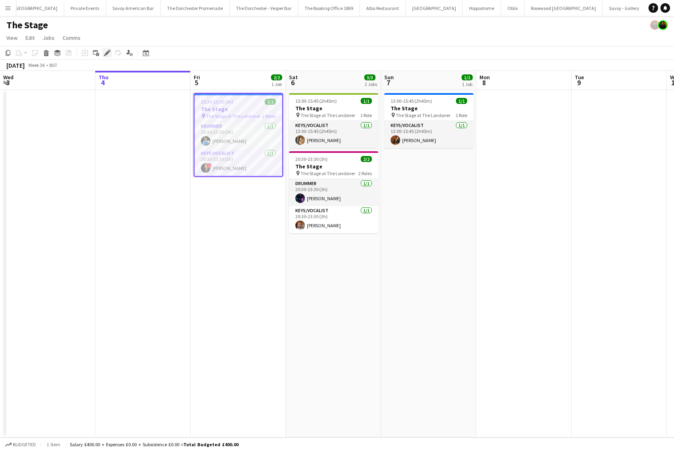
click at [108, 53] on icon "Edit" at bounding box center [107, 53] width 6 height 6
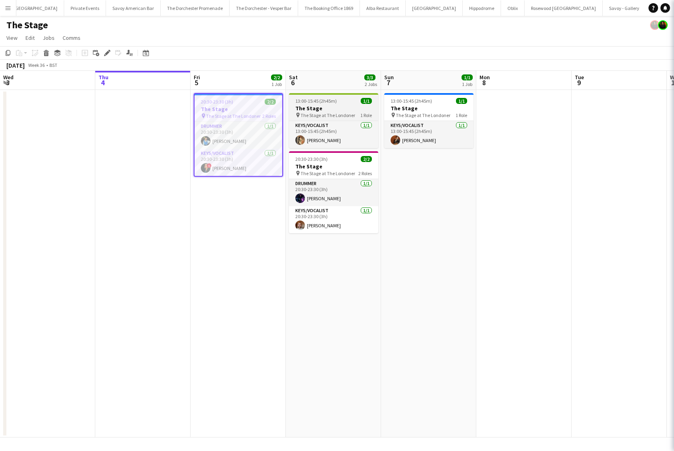
type input "**********"
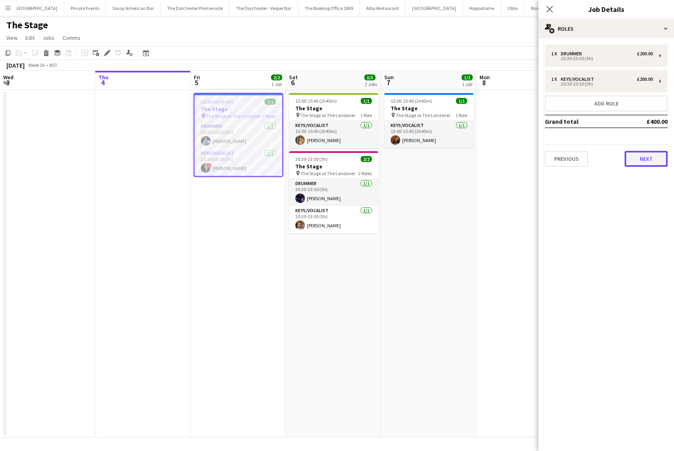
click at [576, 153] on button "Next" at bounding box center [645, 159] width 43 height 16
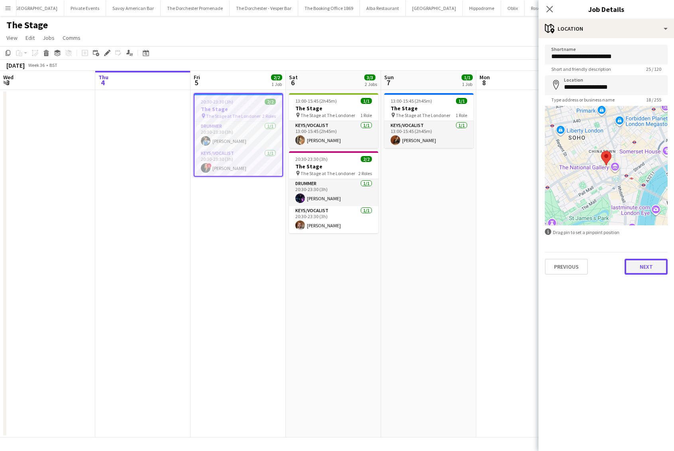
click at [576, 269] on button "Next" at bounding box center [645, 267] width 43 height 16
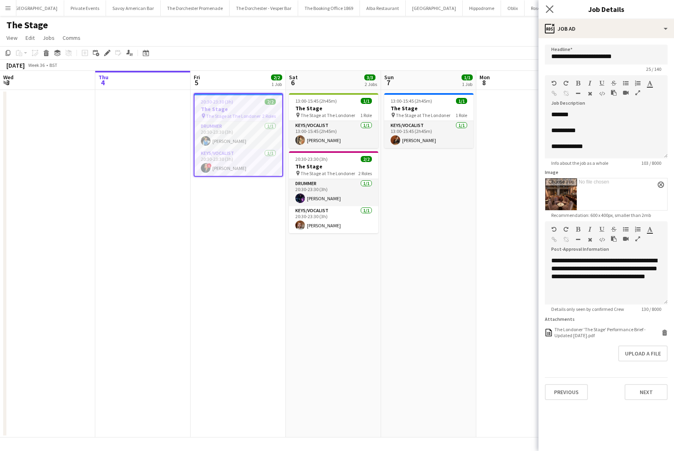
click at [552, 8] on icon "Close pop-in" at bounding box center [549, 9] width 8 height 8
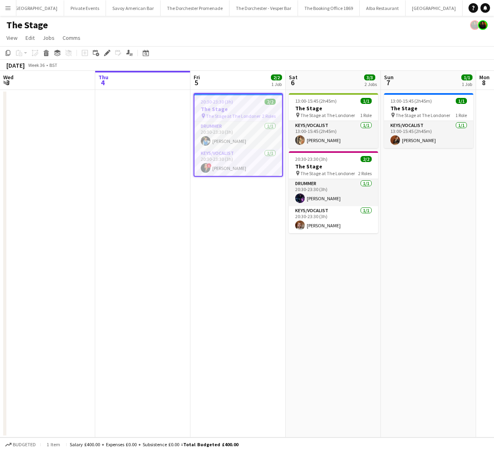
click at [7, 10] on app-icon "Menu" at bounding box center [8, 8] width 6 height 6
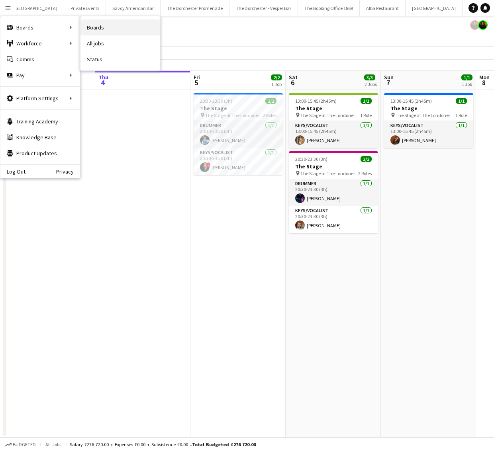
click at [97, 25] on link "Boards" at bounding box center [120, 28] width 80 height 16
